Goal: Check status: Check status

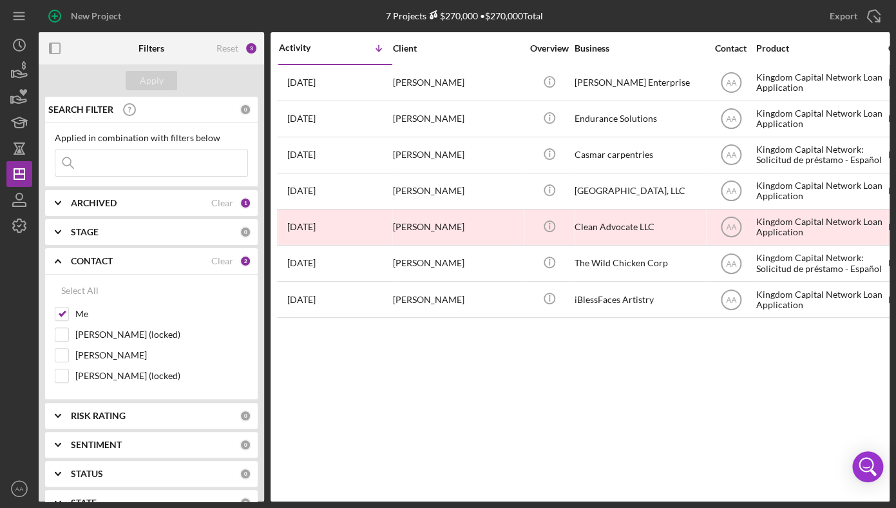
scroll to position [67, 0]
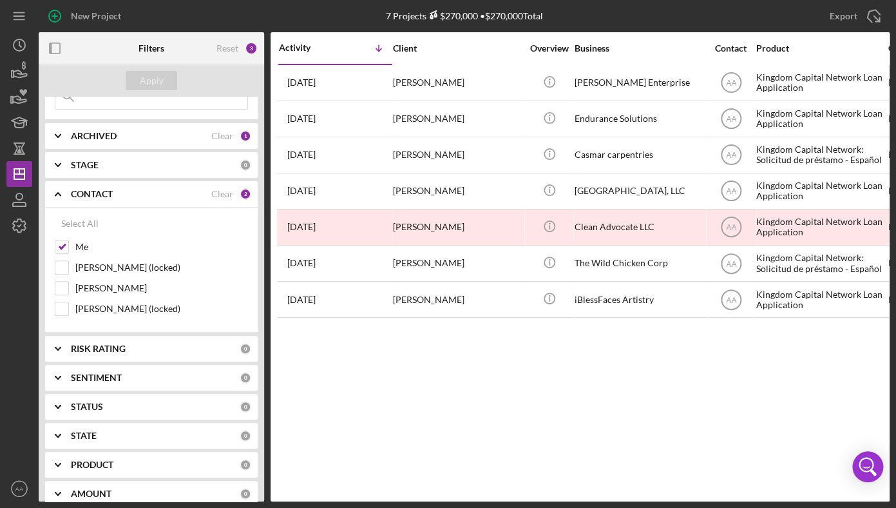
click at [530, 428] on div "Activity Icon/Table Sort Arrow Client Overview Business Contact Product Categor…" at bounding box center [580, 266] width 619 height 469
click at [479, 361] on div "Activity Icon/Table Sort Arrow Client Overview Business Contact Product Categor…" at bounding box center [580, 266] width 619 height 469
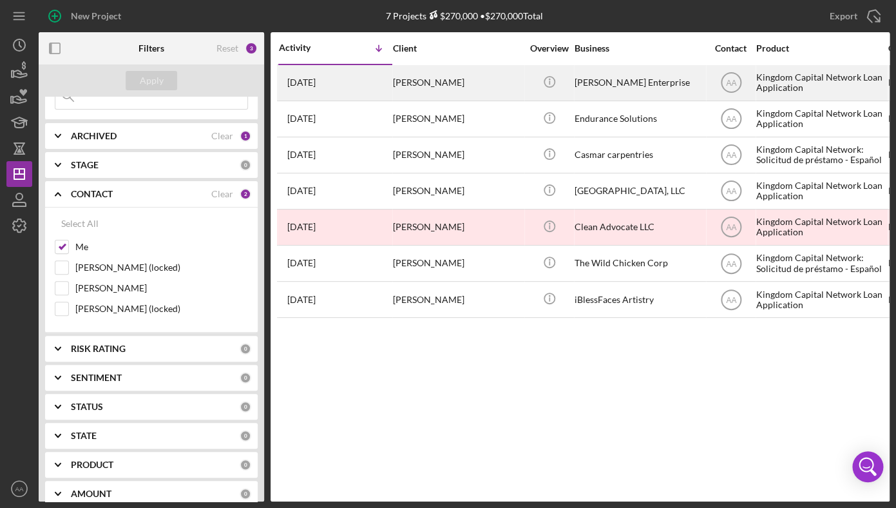
click at [425, 84] on div "[PERSON_NAME]" at bounding box center [457, 83] width 129 height 34
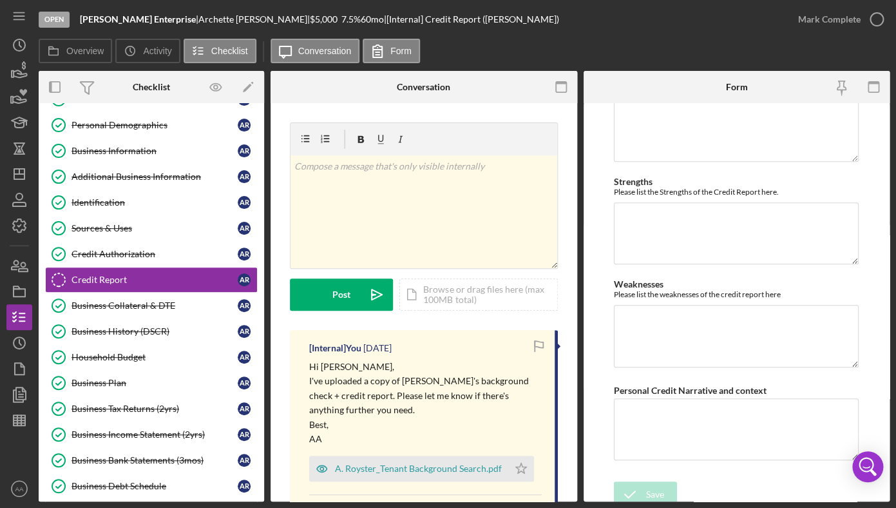
scroll to position [21, 0]
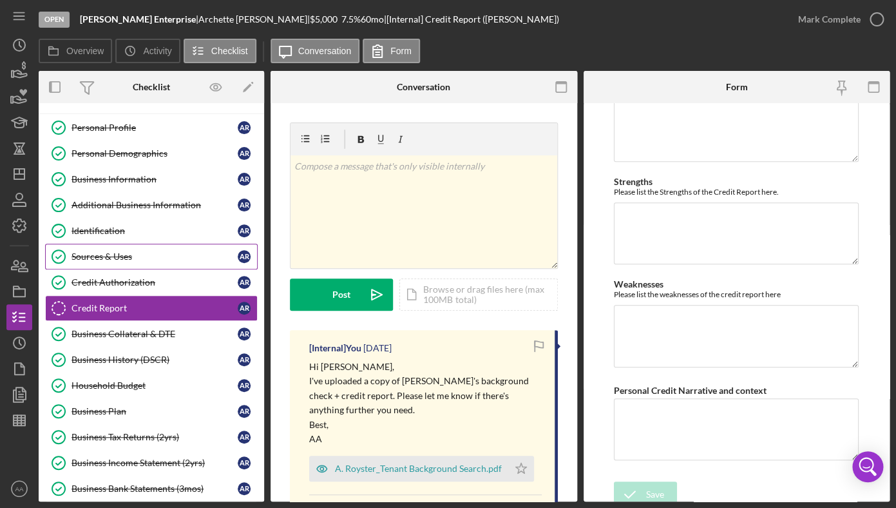
click at [128, 253] on div "Sources & Uses" at bounding box center [155, 256] width 166 height 10
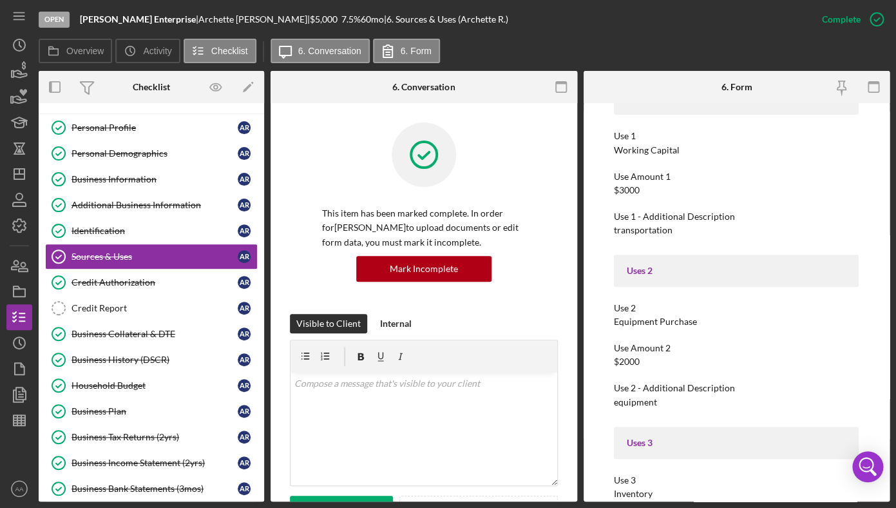
scroll to position [148, 0]
